Goal: Navigation & Orientation: Find specific page/section

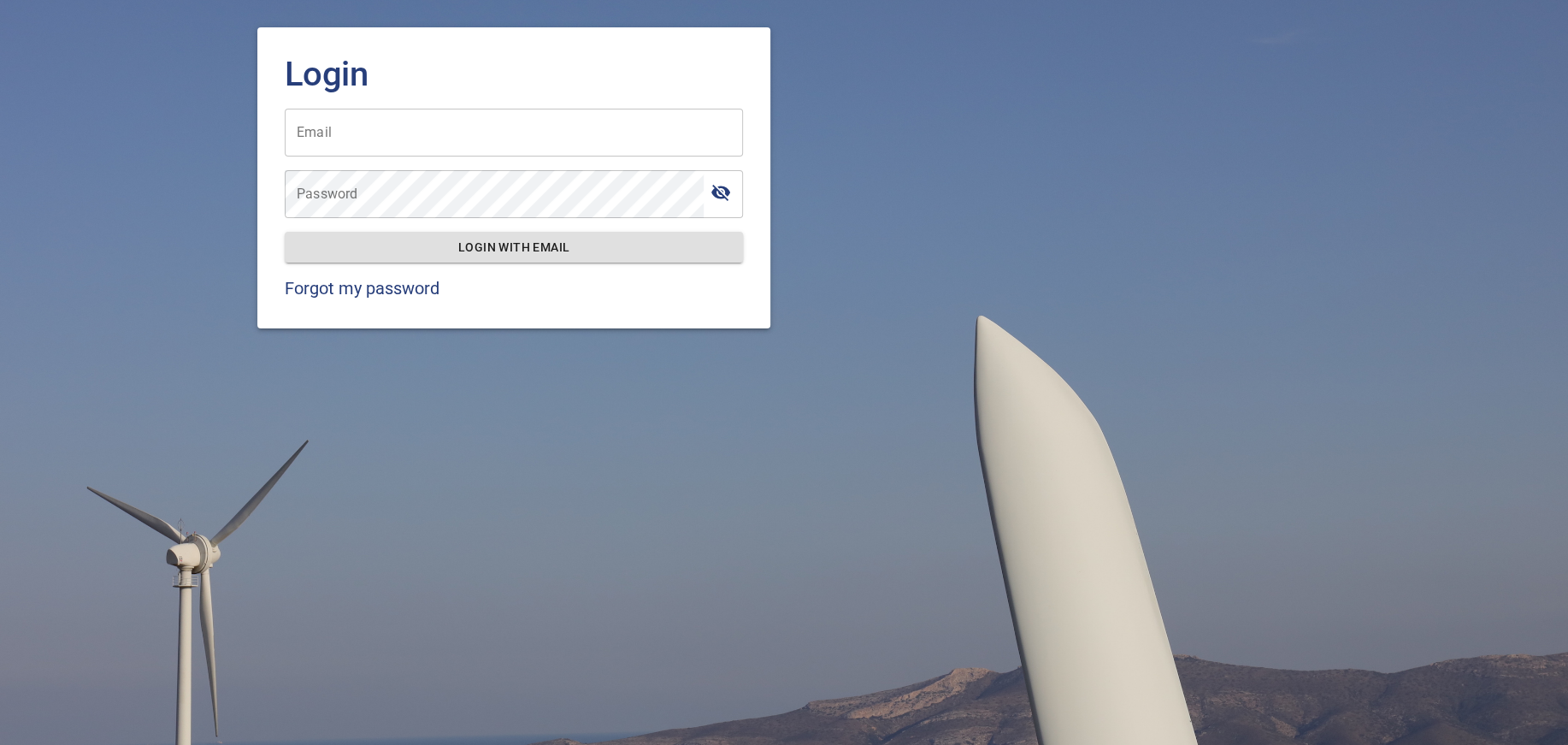
click at [641, 121] on input "Email" at bounding box center [514, 133] width 459 height 48
click at [526, 132] on input "Email" at bounding box center [514, 133] width 459 height 48
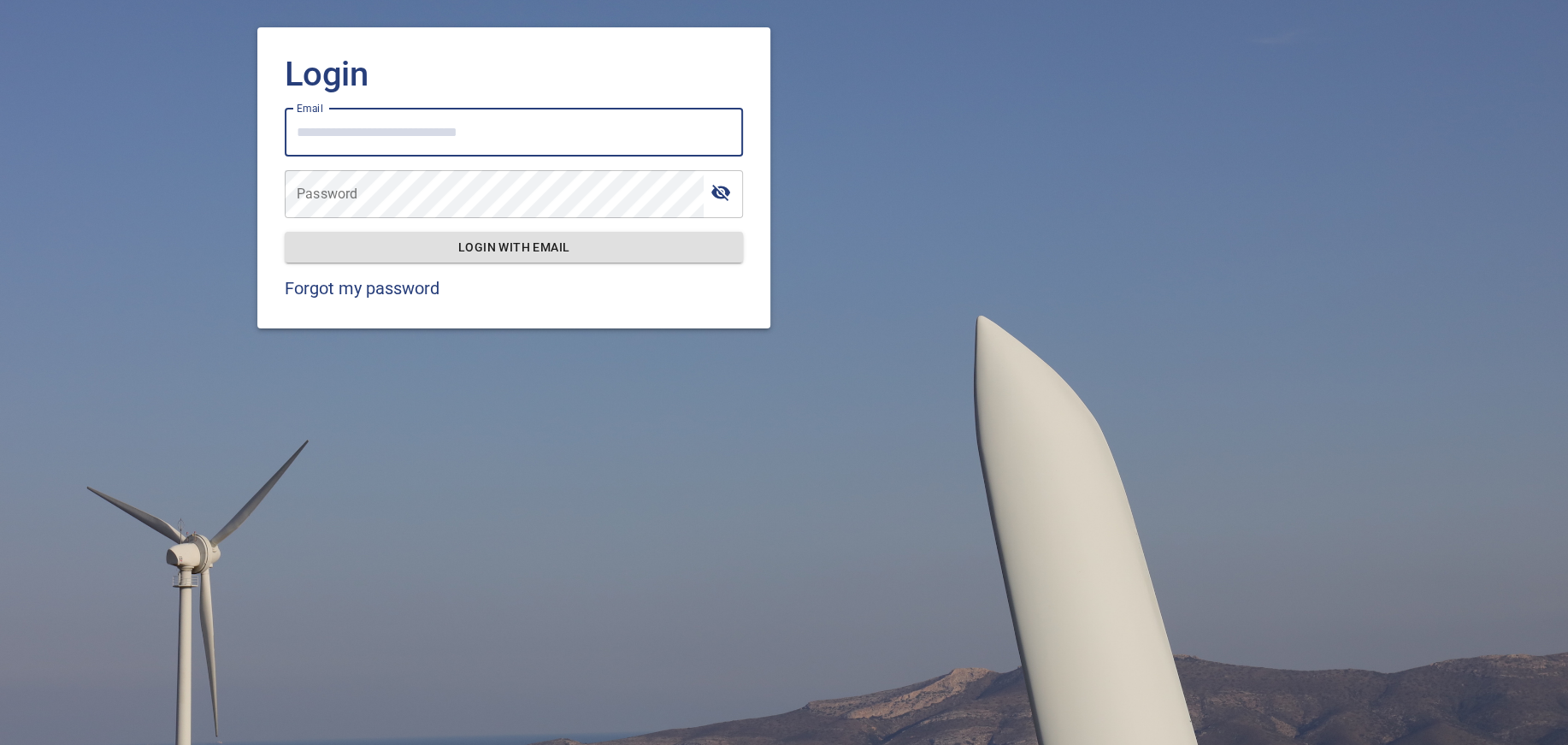
type input "**********"
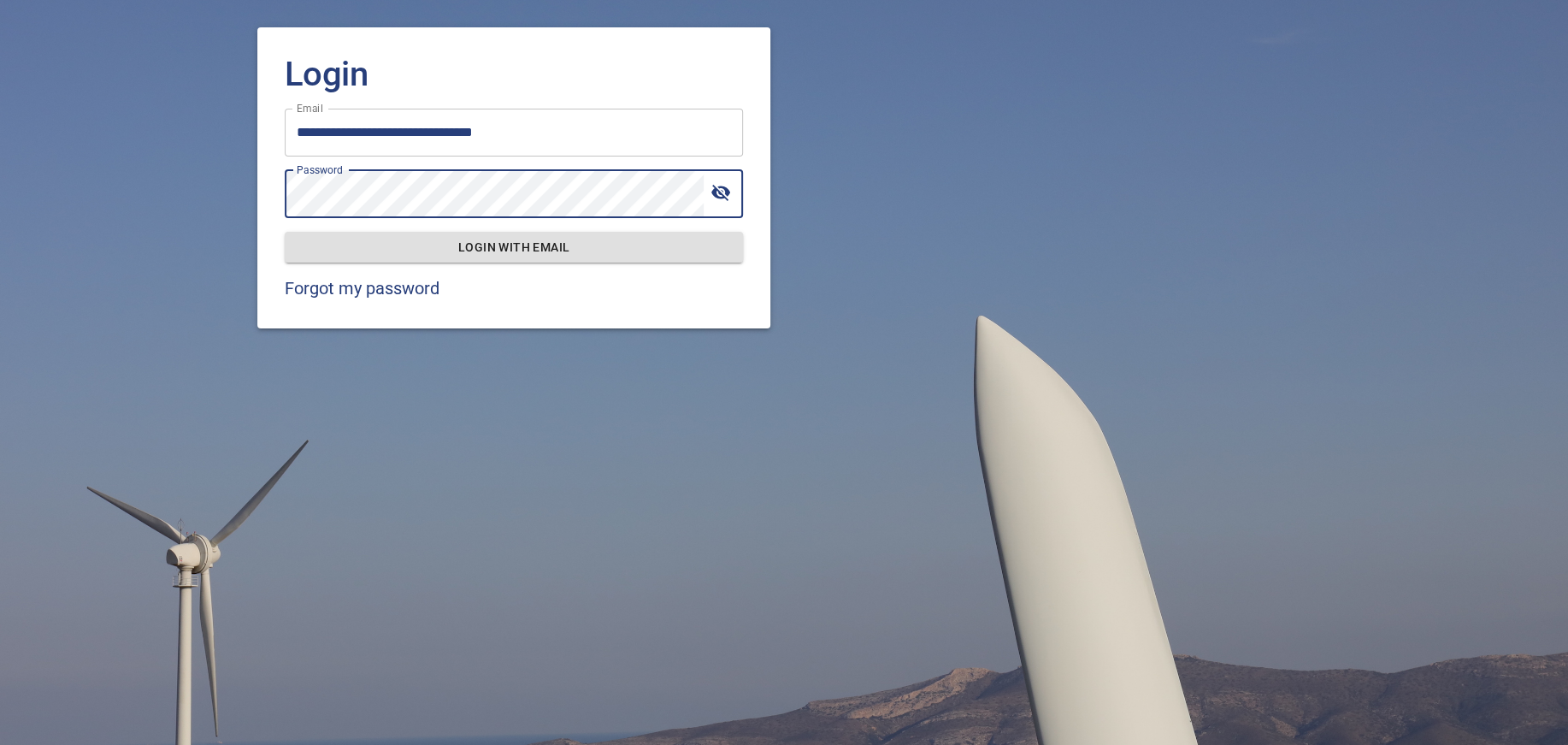
click at [727, 199] on icon "toggle password visibility" at bounding box center [721, 193] width 19 height 16
click at [539, 246] on span "Login with email" at bounding box center [514, 248] width 431 height 21
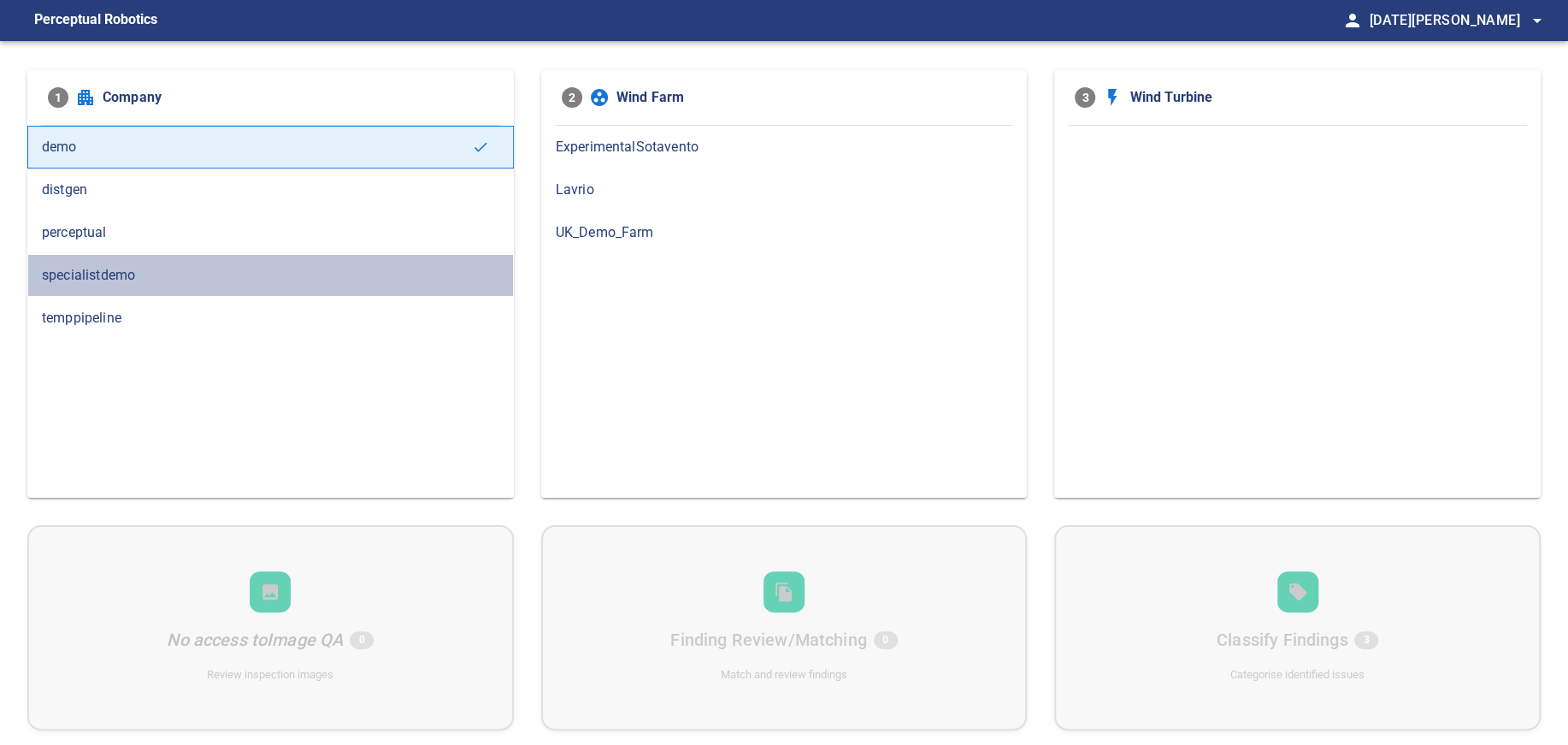
click at [126, 283] on span "specialistdemo" at bounding box center [270, 275] width 458 height 20
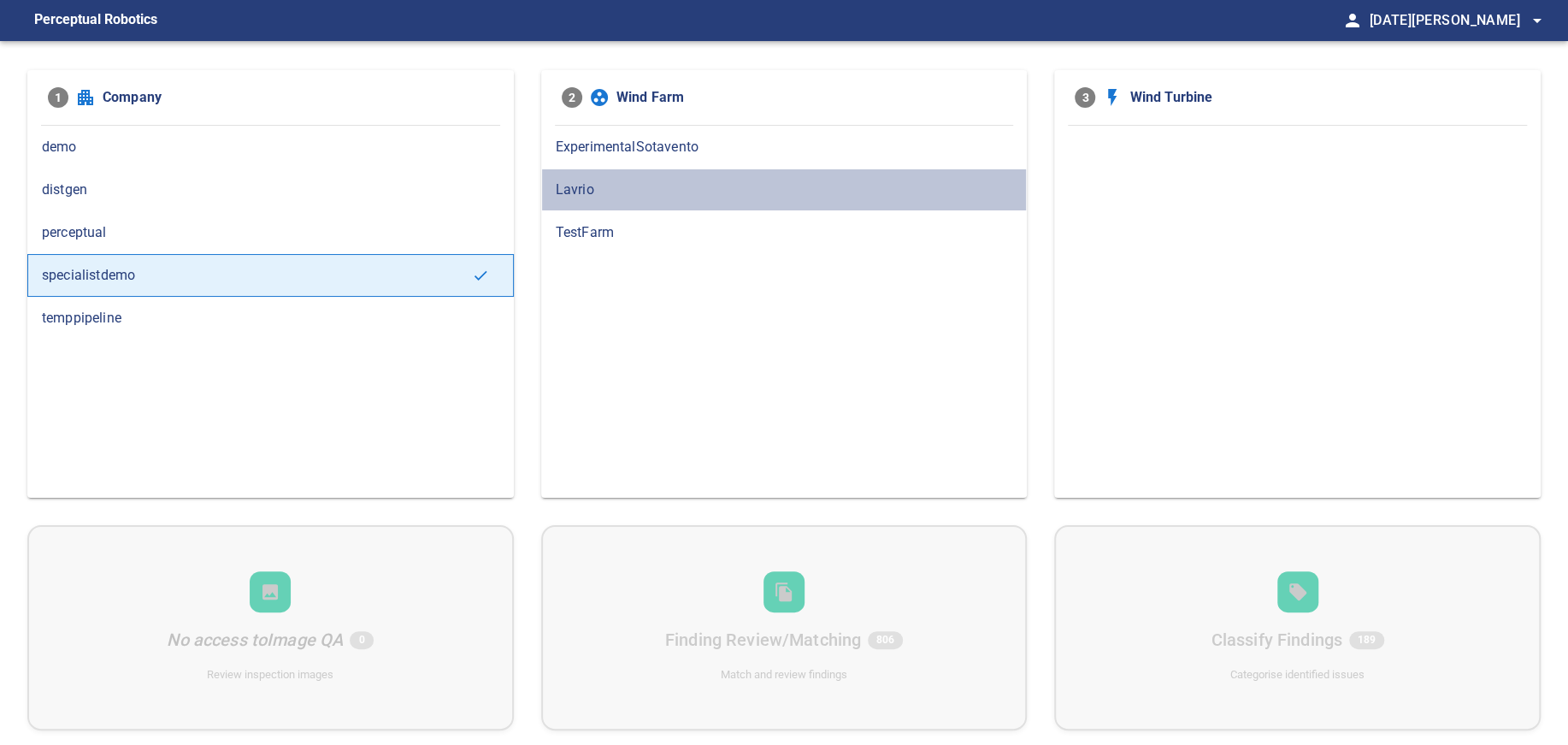
click at [598, 195] on span "Lavrio" at bounding box center [784, 189] width 458 height 20
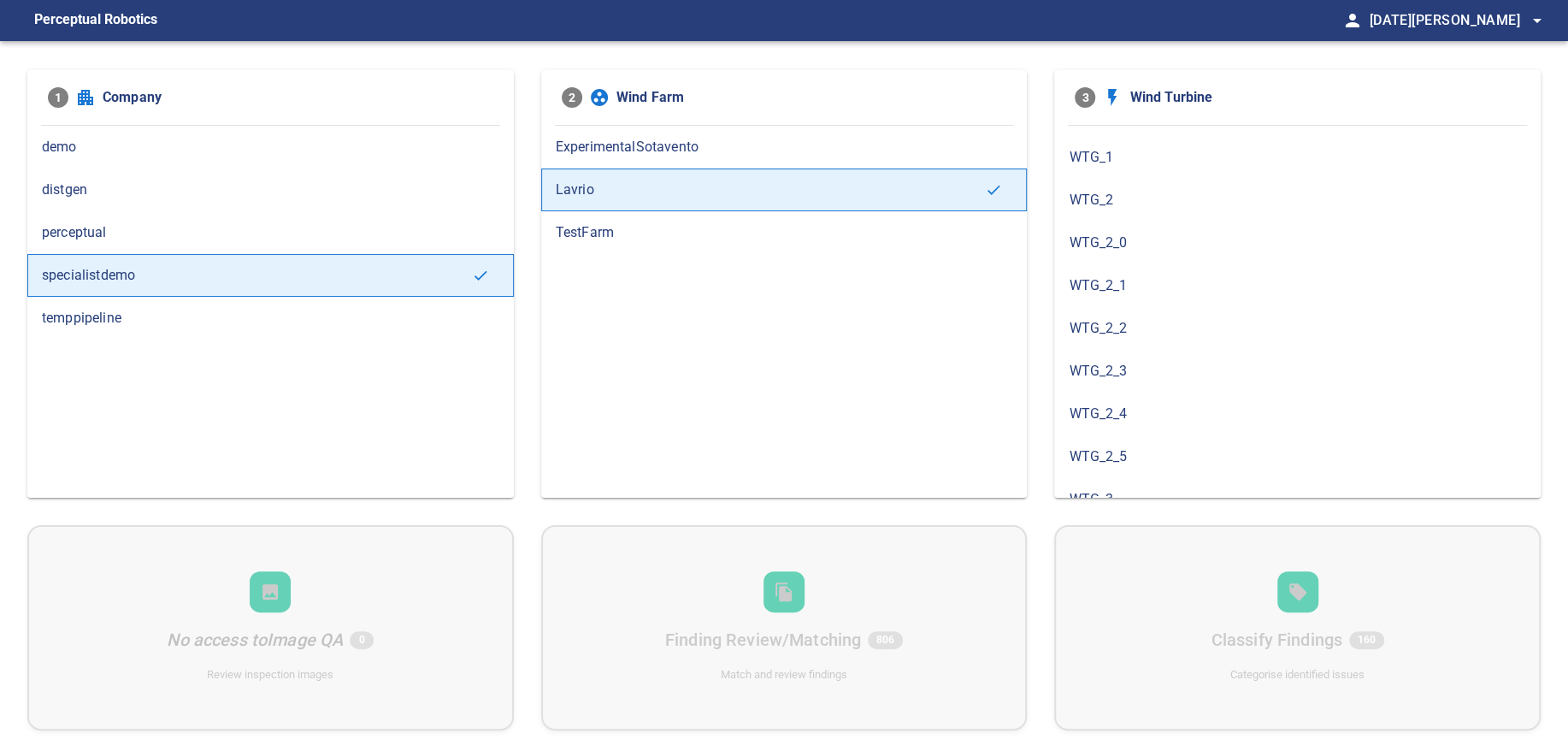
scroll to position [268, 0]
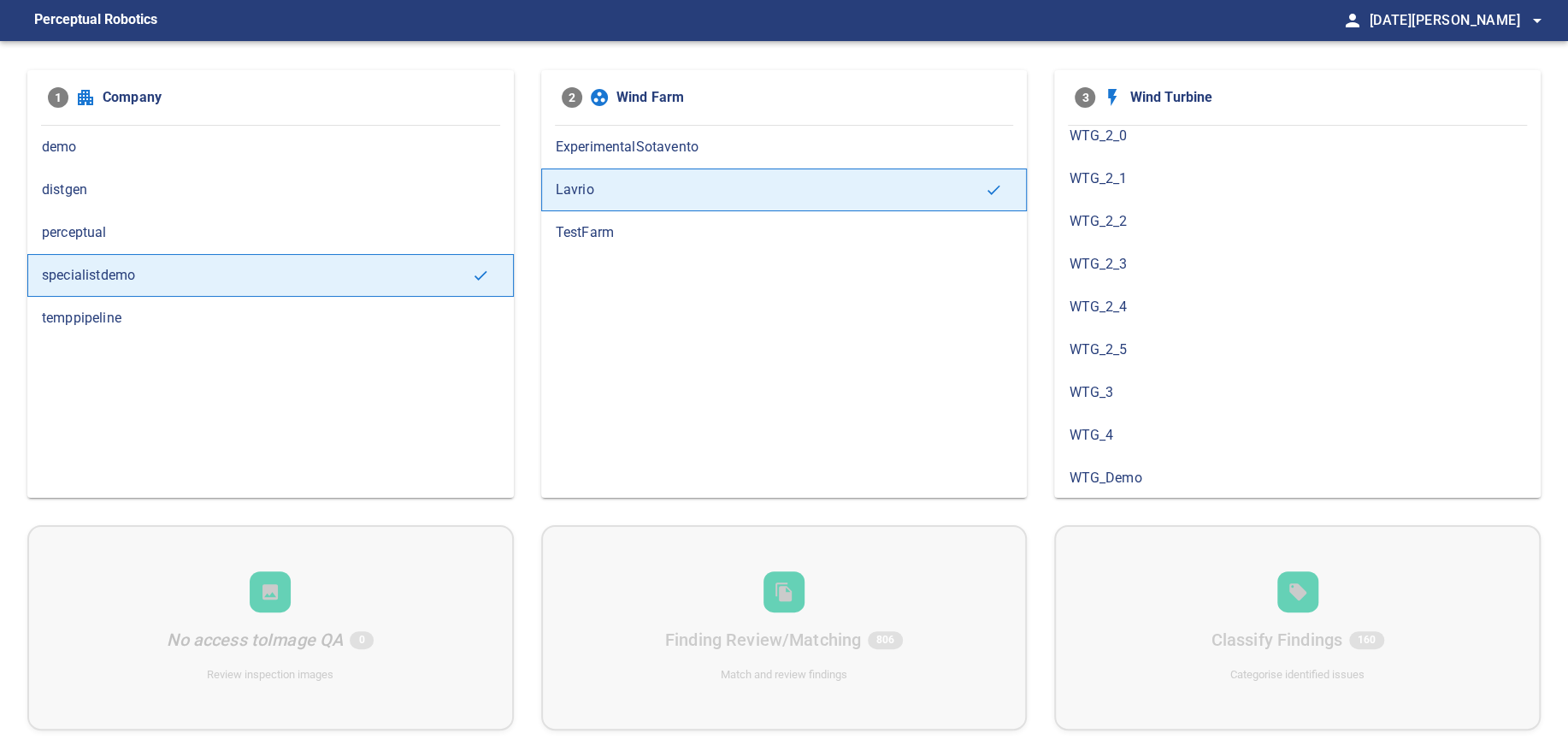
click at [1139, 467] on span "WTG_Demo" at bounding box center [1297, 477] width 458 height 20
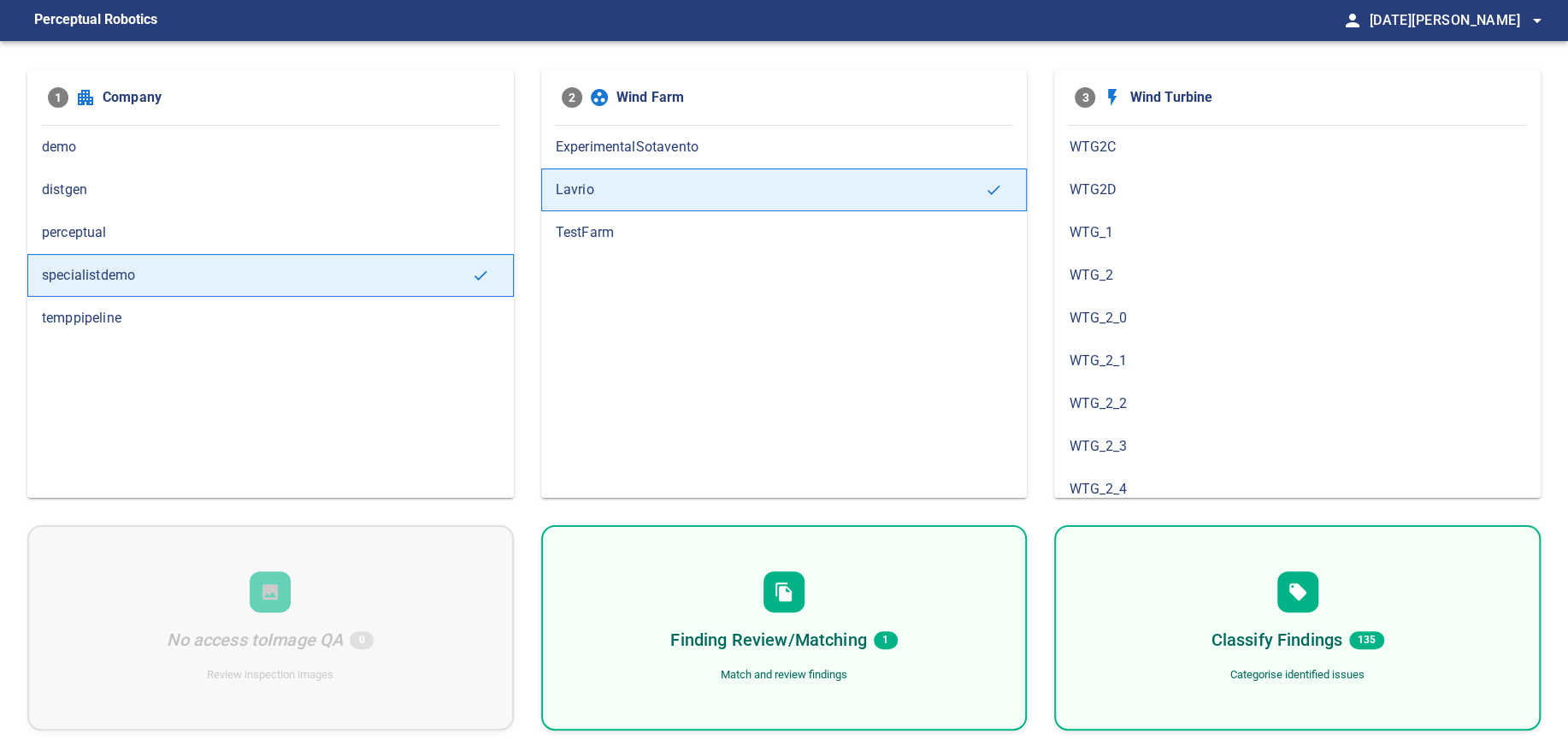
scroll to position [0, 0]
